Goal: Transaction & Acquisition: Purchase product/service

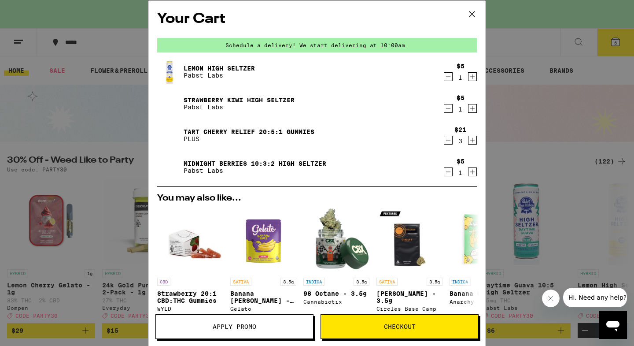
click at [428, 143] on icon "Increment" at bounding box center [473, 140] width 8 height 11
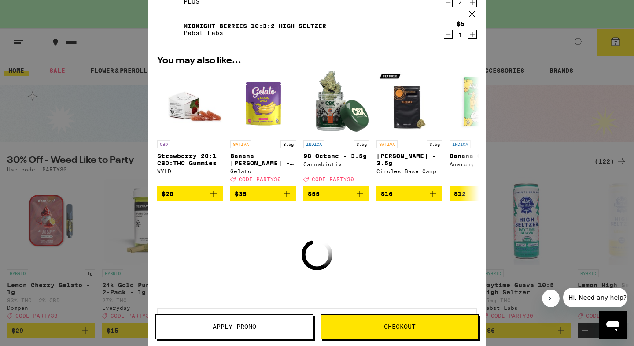
click at [422, 327] on span "Checkout" at bounding box center [399, 326] width 157 height 6
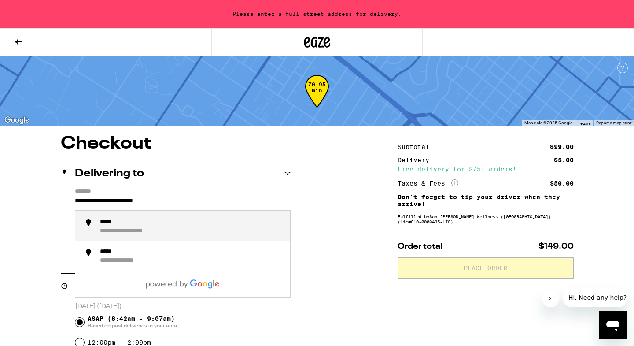
click at [146, 201] on input "**********" at bounding box center [183, 203] width 216 height 15
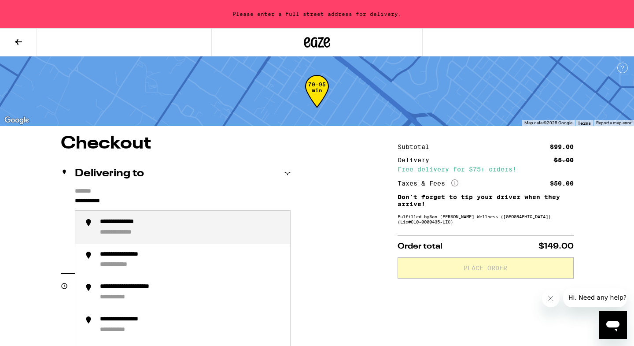
drag, startPoint x: 160, startPoint y: 240, endPoint x: 154, endPoint y: 228, distance: 14.4
click at [154, 228] on div "**********" at bounding box center [191, 227] width 183 height 18
type input "**********"
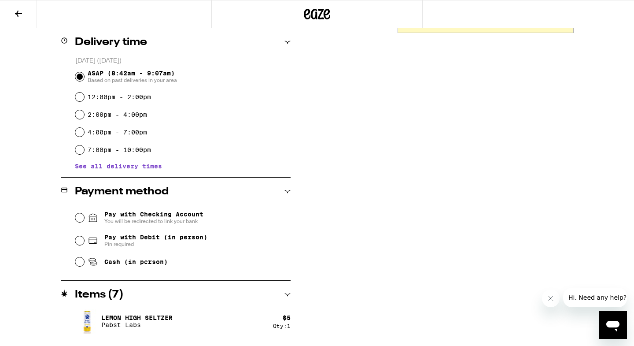
scroll to position [287, 0]
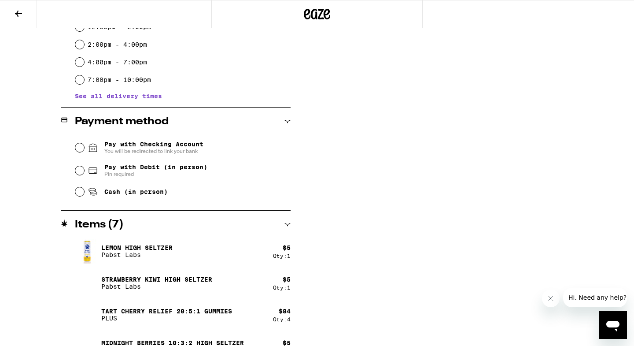
click at [80, 172] on input "Pay with Debit (in person) Pin required" at bounding box center [79, 170] width 9 height 9
radio input "true"
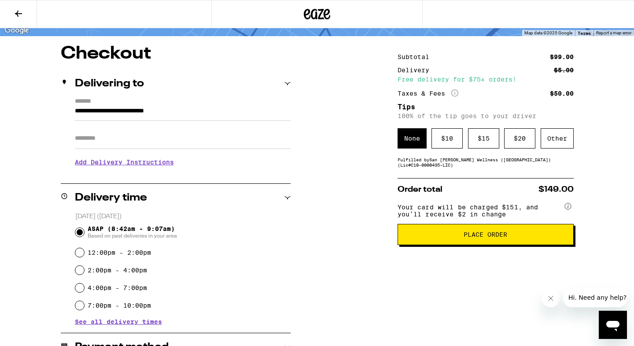
scroll to position [81, 0]
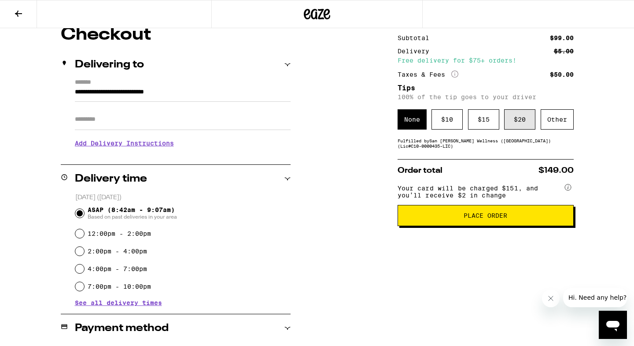
click at [428, 119] on div "$ 20" at bounding box center [519, 119] width 31 height 20
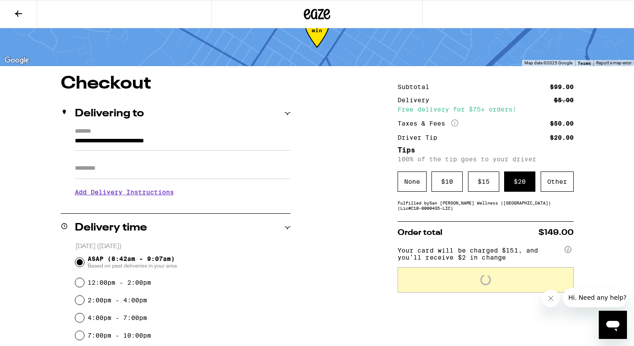
scroll to position [33, 0]
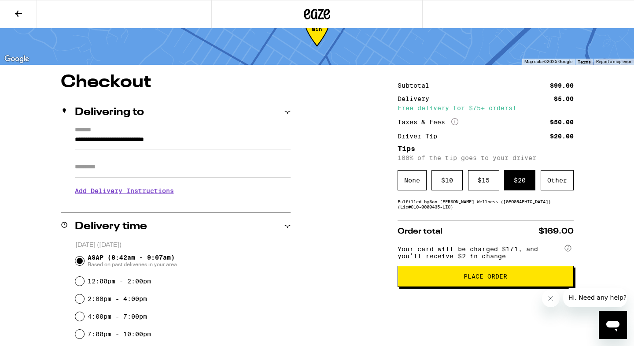
click at [428, 120] on icon "More Info" at bounding box center [454, 121] width 7 height 7
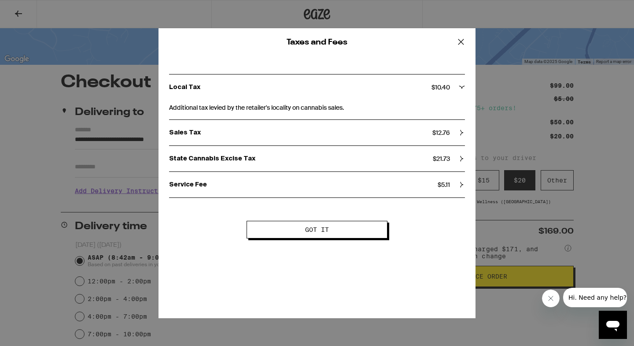
click at [428, 136] on div "Sales Tax $ 12.76" at bounding box center [317, 133] width 296 height 8
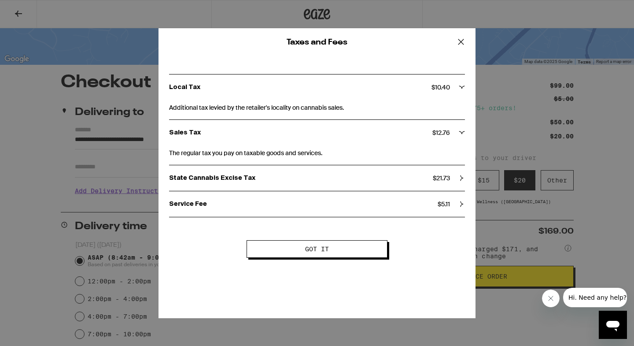
click at [428, 172] on div "State Cannabis Excise Tax $ 21.73" at bounding box center [317, 178] width 296 height 26
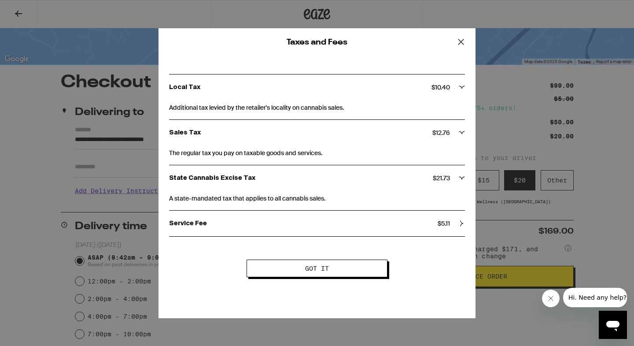
click at [428, 227] on div "Service Fee $ 5.11" at bounding box center [317, 224] width 296 height 26
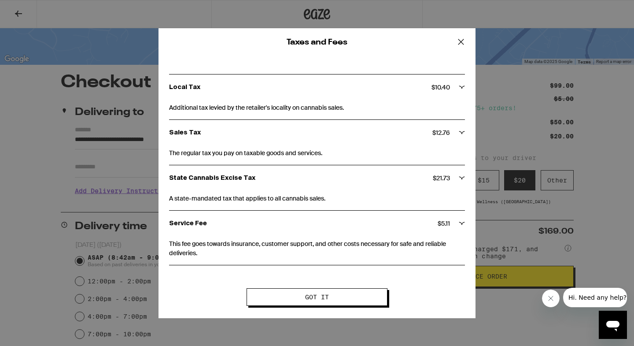
click at [341, 299] on span "Got it" at bounding box center [317, 297] width 70 height 6
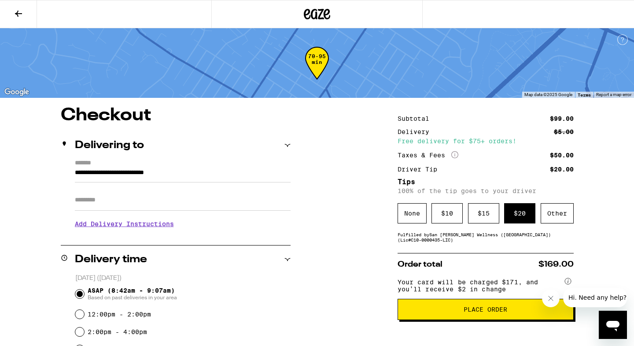
scroll to position [129, 0]
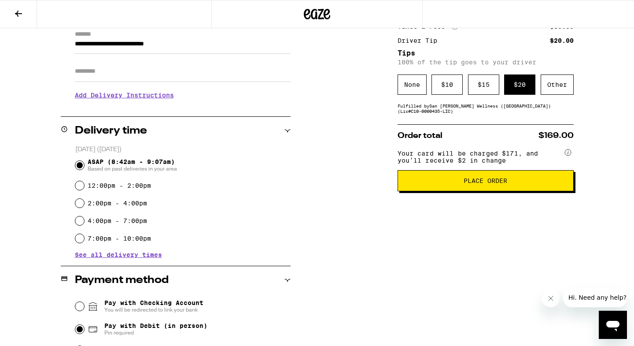
click at [134, 188] on label "12:00pm - 2:00pm" at bounding box center [119, 185] width 63 height 7
click at [84, 188] on input "12:00pm - 2:00pm" at bounding box center [79, 185] width 9 height 9
radio input "true"
click at [428, 191] on button "Place Order" at bounding box center [486, 180] width 176 height 21
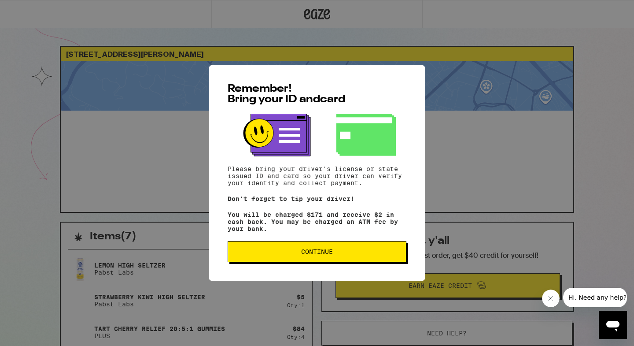
click at [373, 250] on button "Continue" at bounding box center [317, 251] width 179 height 21
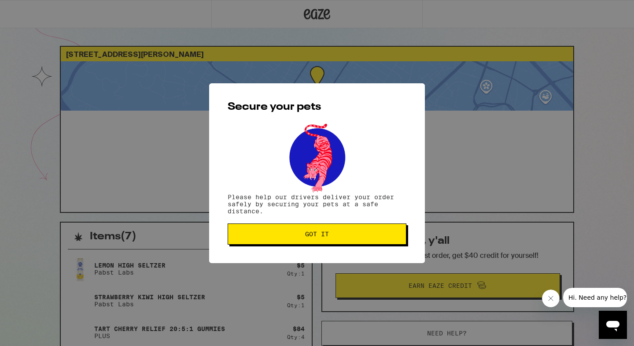
click at [279, 236] on span "Got it" at bounding box center [317, 234] width 164 height 6
